Goal: Navigation & Orientation: Understand site structure

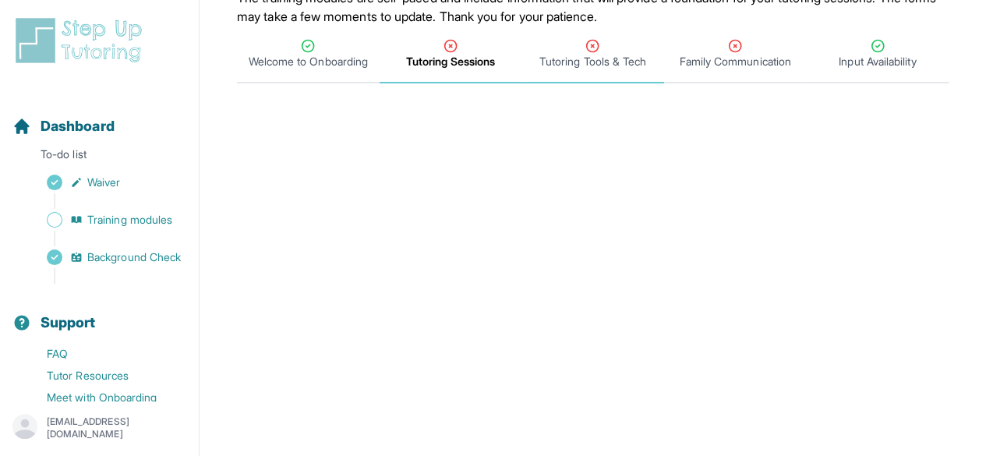
scroll to position [205, 0]
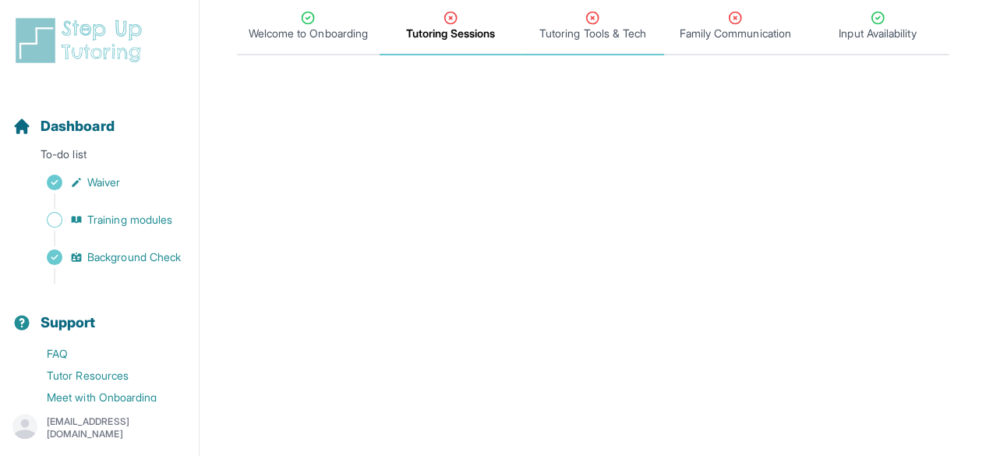
click at [578, 19] on div "Tutoring Tools & Tech" at bounding box center [592, 25] width 136 height 31
click at [450, 32] on span "Tutoring Sessions" at bounding box center [450, 34] width 89 height 16
click at [445, 16] on icon "Tabs" at bounding box center [451, 18] width 16 height 16
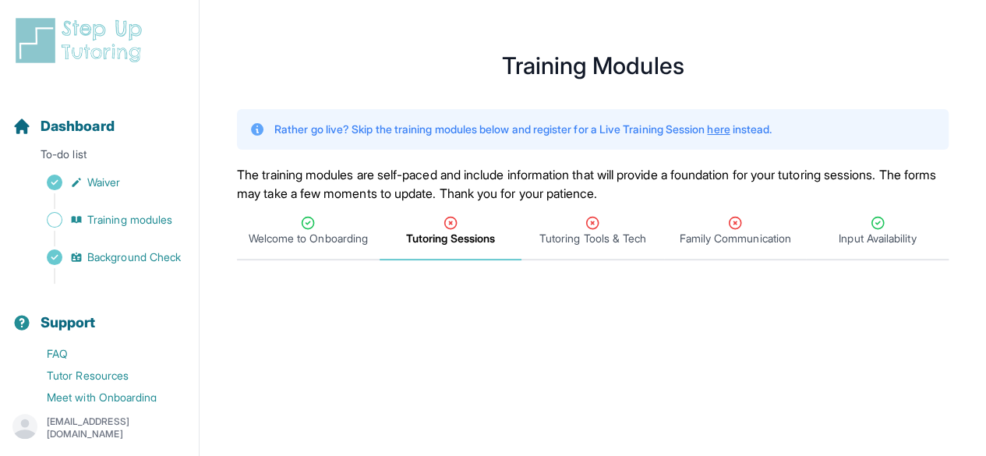
scroll to position [1, 0]
click at [461, 242] on span "Tutoring Sessions" at bounding box center [450, 238] width 89 height 16
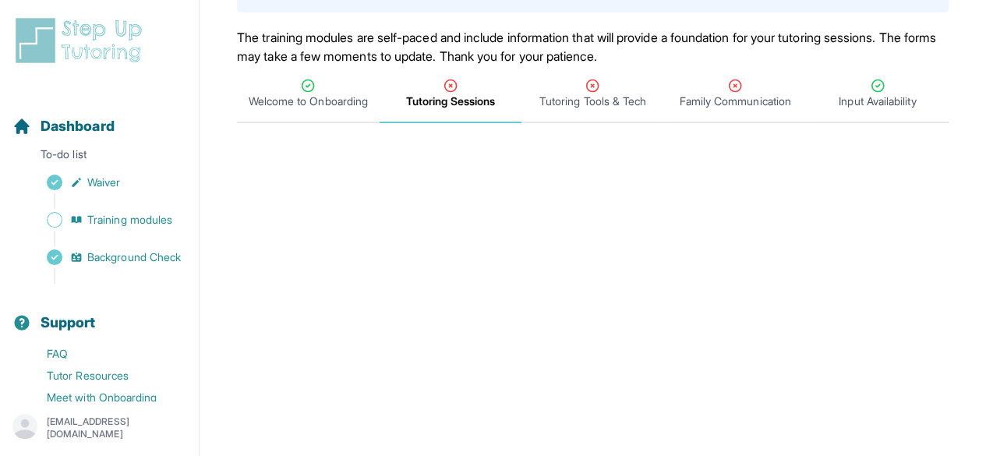
scroll to position [136, 0]
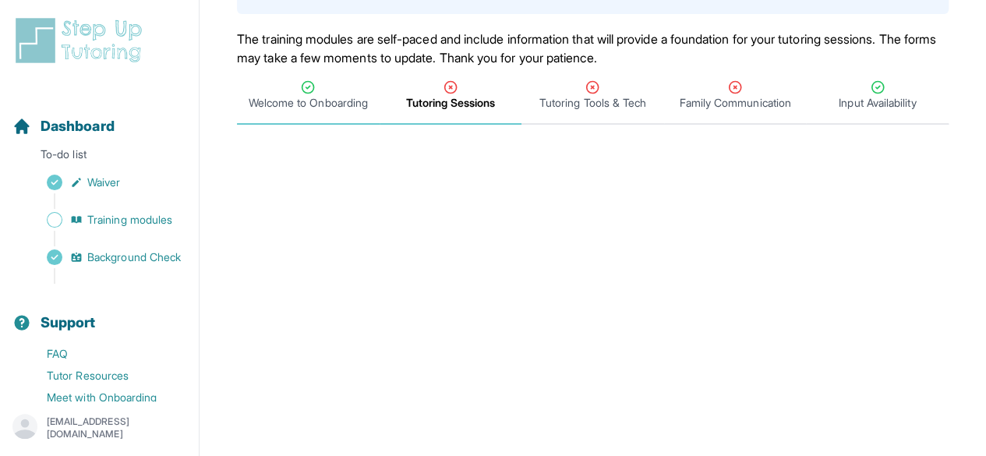
click at [294, 107] on span "Welcome to Onboarding" at bounding box center [308, 103] width 119 height 16
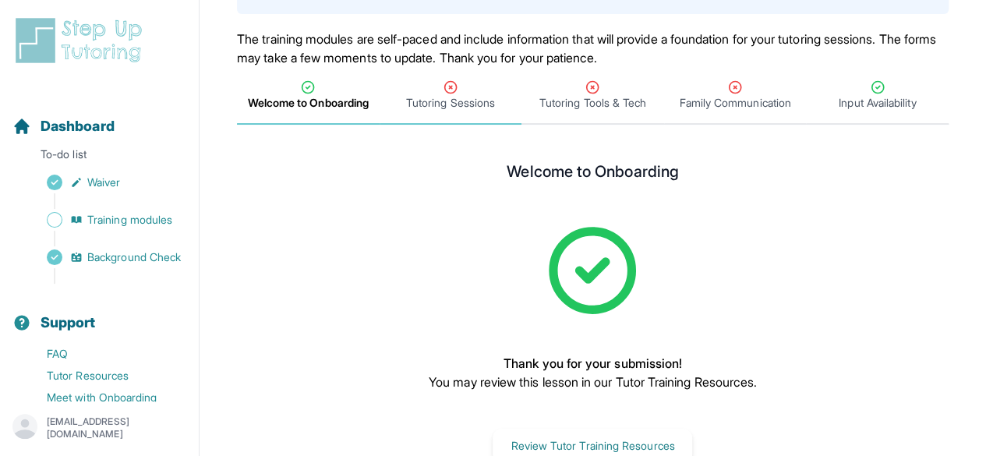
click at [440, 111] on span "Tutoring Sessions" at bounding box center [450, 96] width 143 height 58
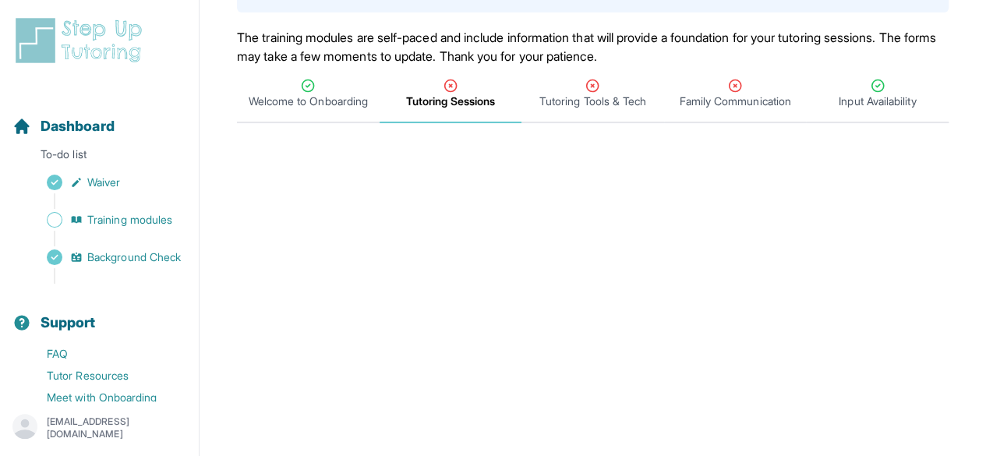
scroll to position [139, 0]
click at [605, 110] on span "Tutoring Tools & Tech" at bounding box center [592, 93] width 143 height 58
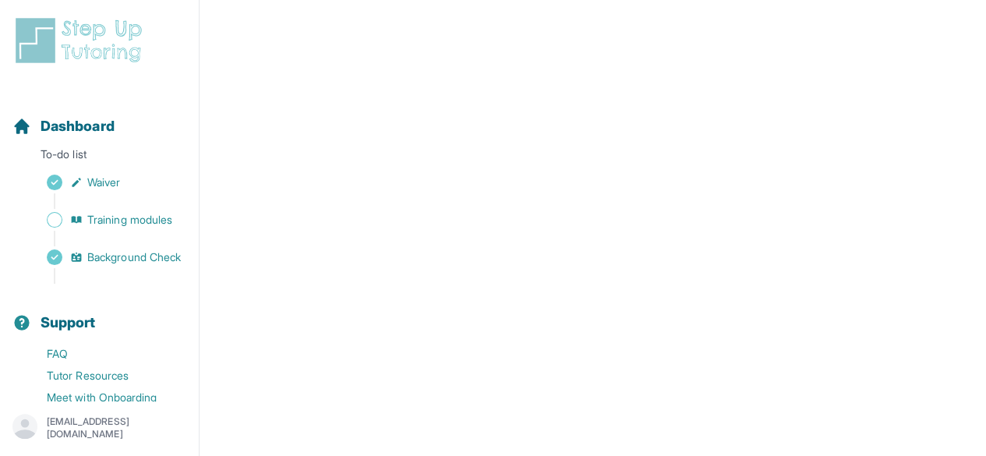
scroll to position [0, 0]
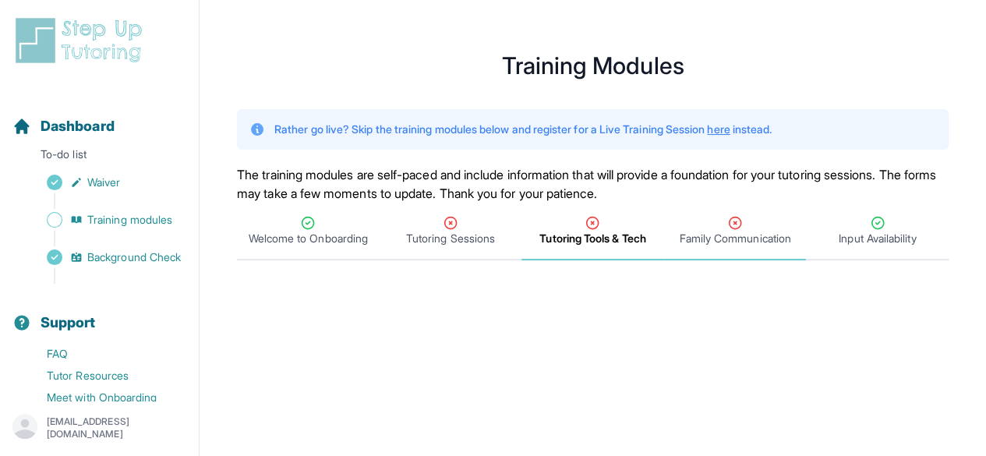
click at [706, 222] on div "Family Communication" at bounding box center [735, 230] width 136 height 31
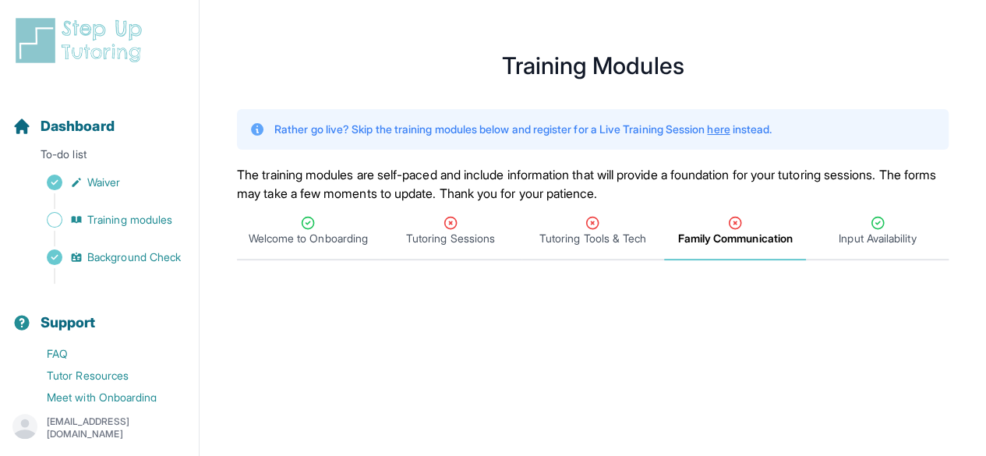
scroll to position [146, 0]
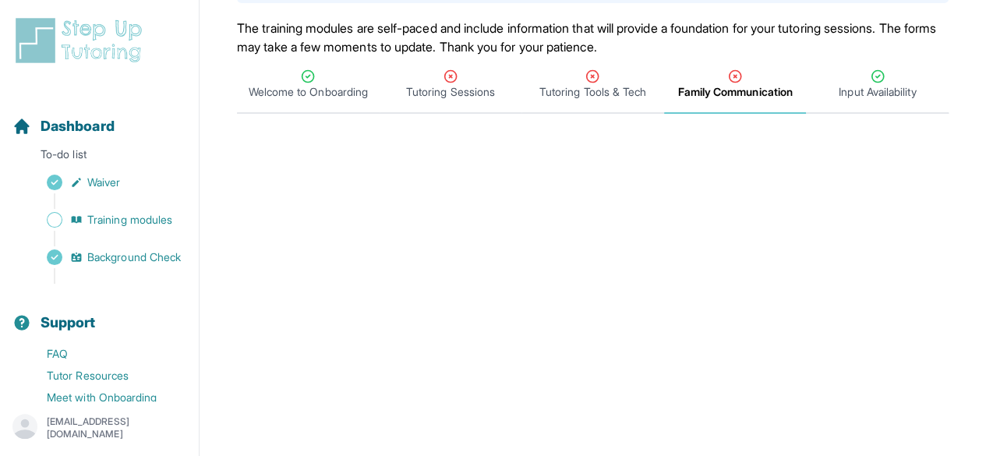
click at [735, 83] on icon "Tabs" at bounding box center [735, 77] width 16 height 16
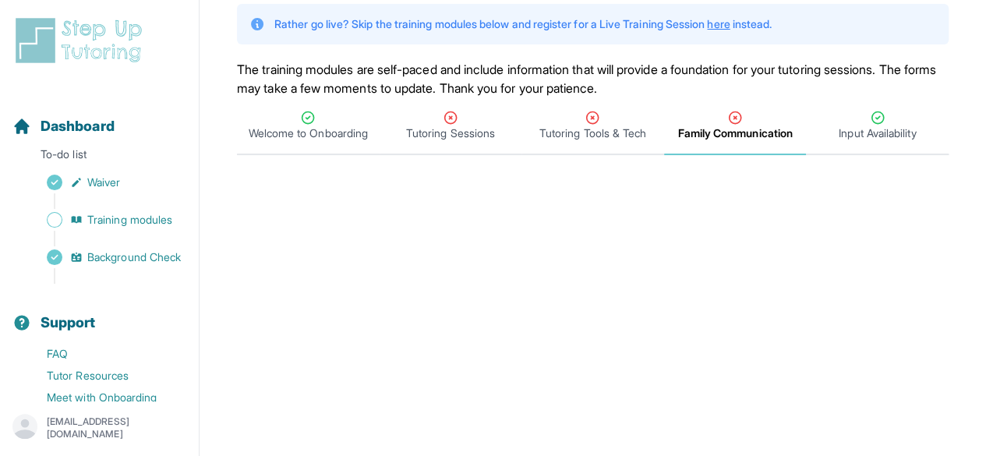
scroll to position [106, 0]
click at [856, 124] on div "Input Availability" at bounding box center [877, 124] width 136 height 31
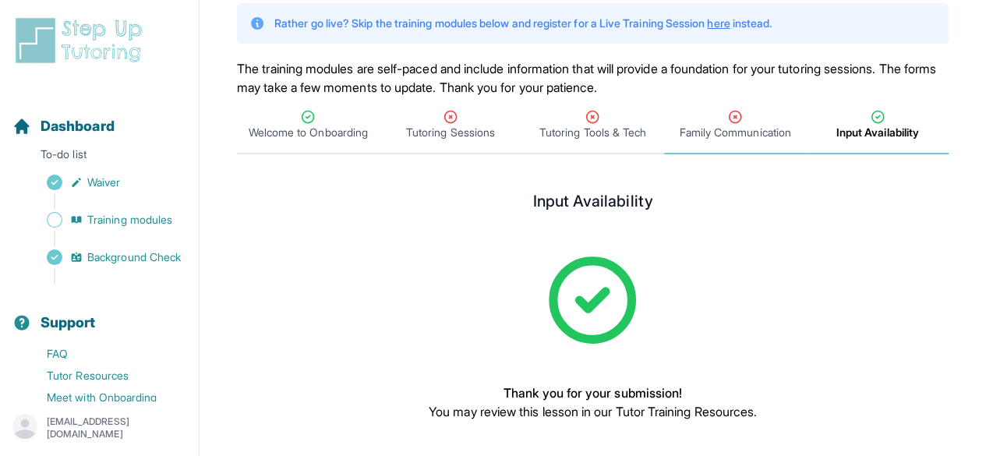
click at [765, 116] on div "Family Communication" at bounding box center [735, 124] width 136 height 31
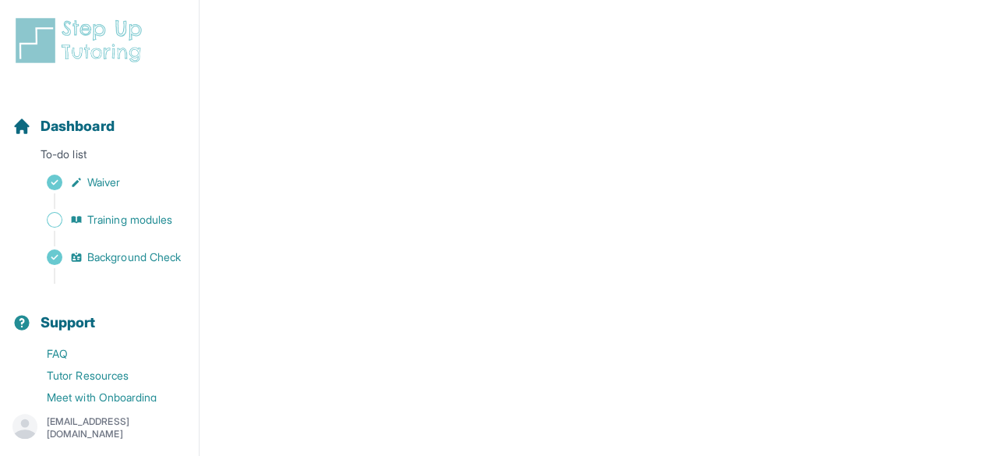
scroll to position [0, 0]
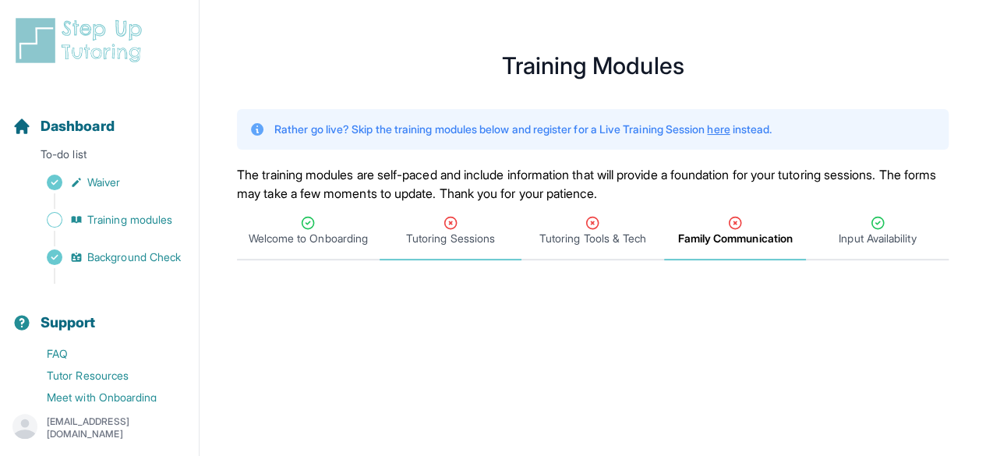
click at [441, 231] on span "Tutoring Sessions" at bounding box center [450, 239] width 89 height 16
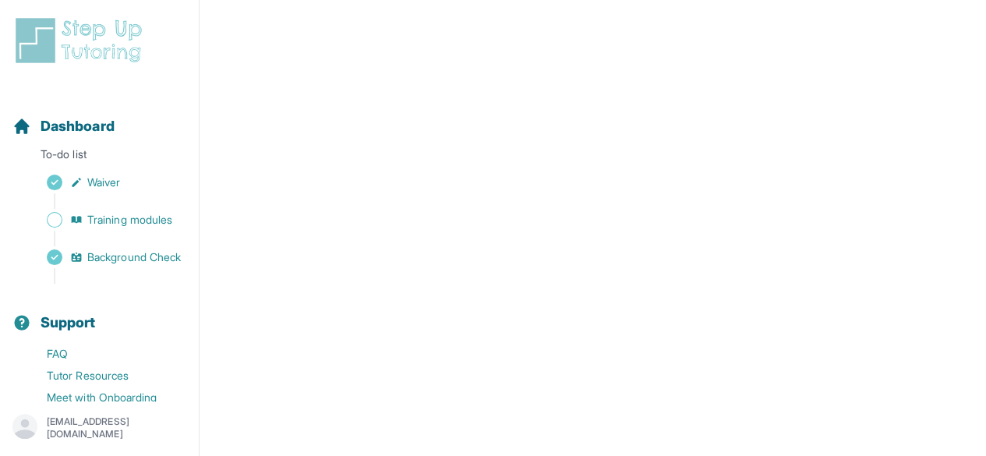
scroll to position [407, 0]
